Goal: Information Seeking & Learning: Learn about a topic

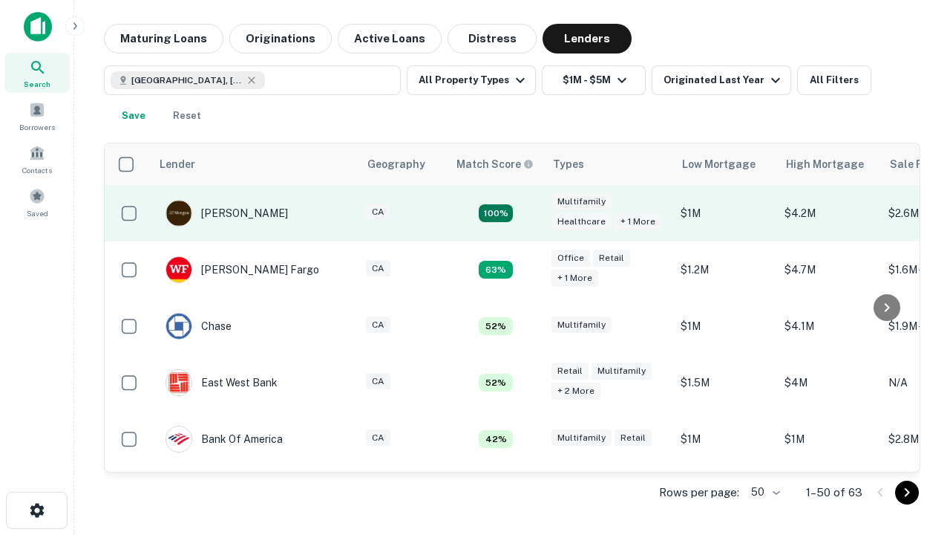
click at [527, 213] on td "100%" at bounding box center [496, 213] width 97 height 56
